Goal: Transaction & Acquisition: Subscribe to service/newsletter

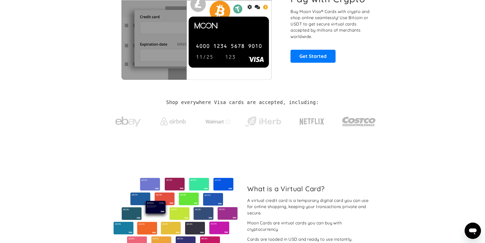
scroll to position [25, 0]
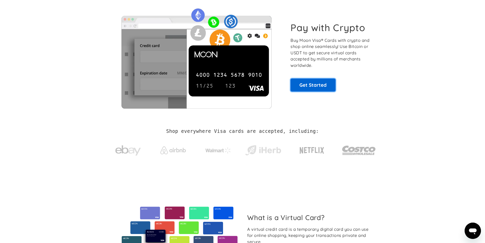
click at [296, 88] on link "Get Started" at bounding box center [313, 84] width 45 height 13
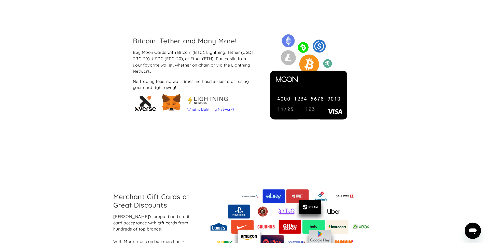
scroll to position [433, 0]
